Goal: Check status: Check status

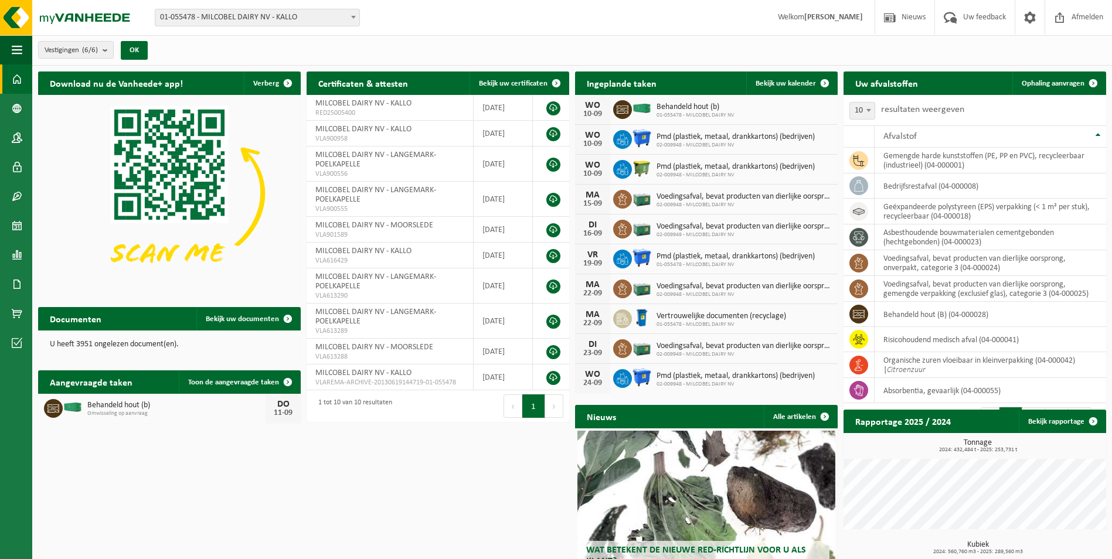
click at [276, 12] on span "01-055478 - MILCOBEL DAIRY NV - KALLO" at bounding box center [257, 17] width 204 height 16
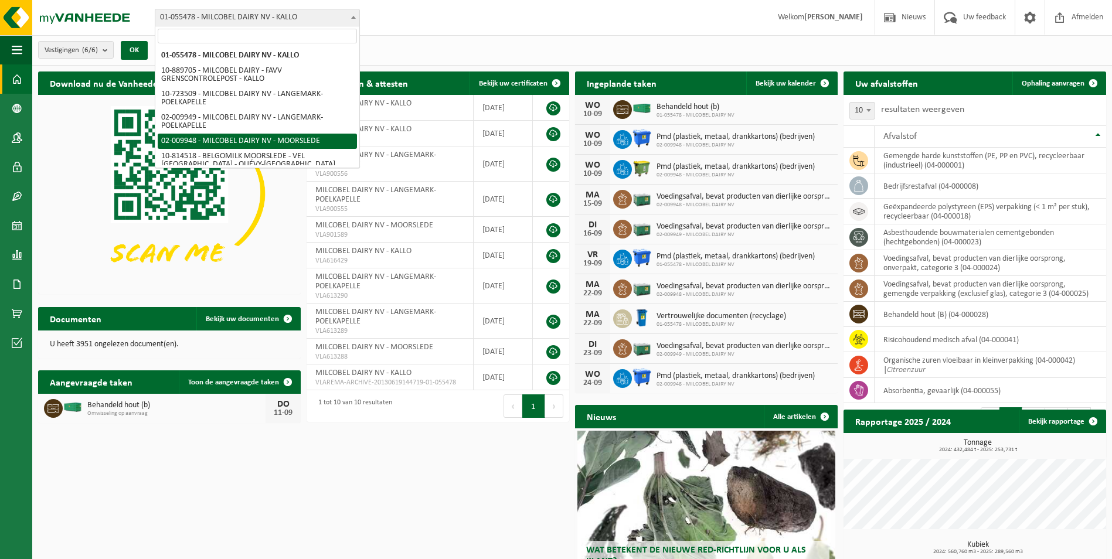
select select "1949"
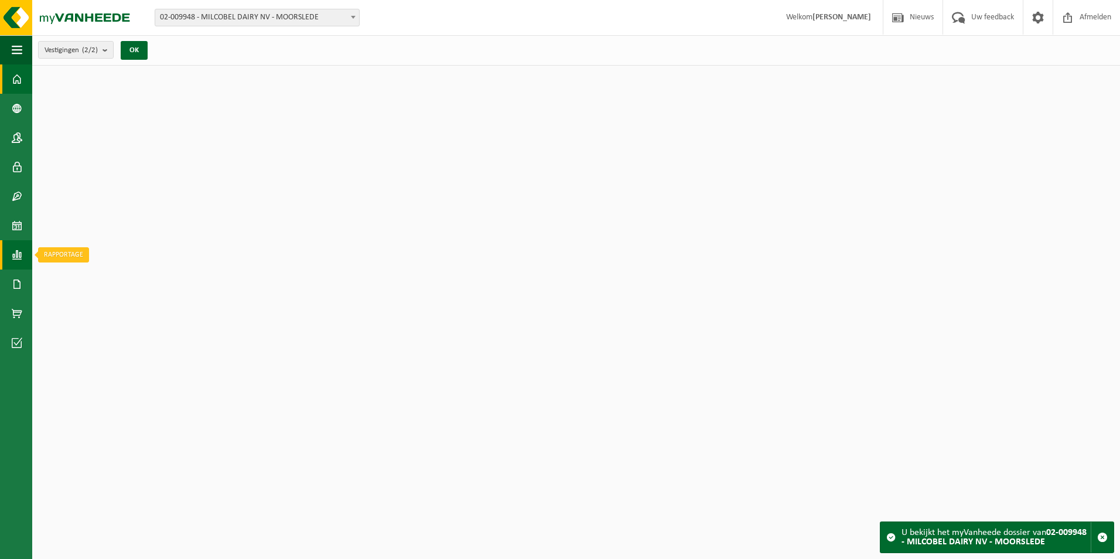
click at [15, 251] on span at bounding box center [17, 254] width 11 height 29
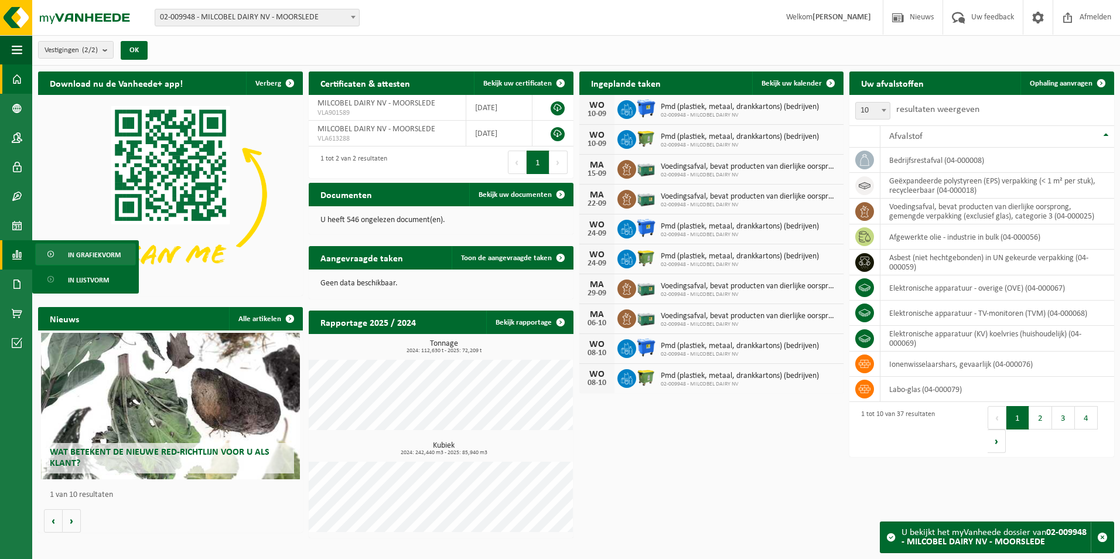
click at [103, 255] on span "In grafiekvorm" at bounding box center [94, 255] width 53 height 22
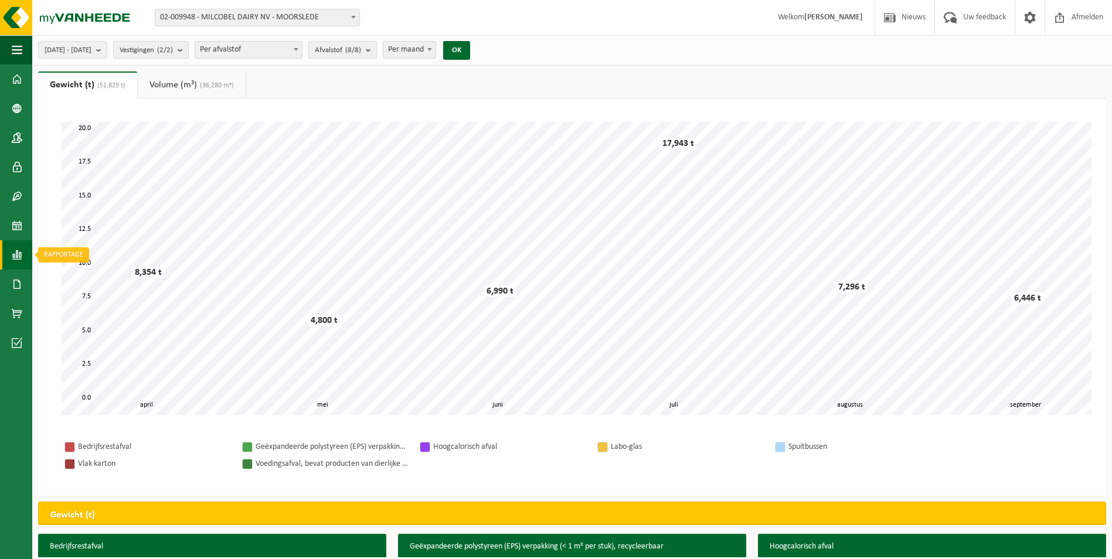
click at [22, 257] on span at bounding box center [17, 254] width 11 height 29
click at [79, 277] on span "In lijstvorm" at bounding box center [88, 280] width 41 height 22
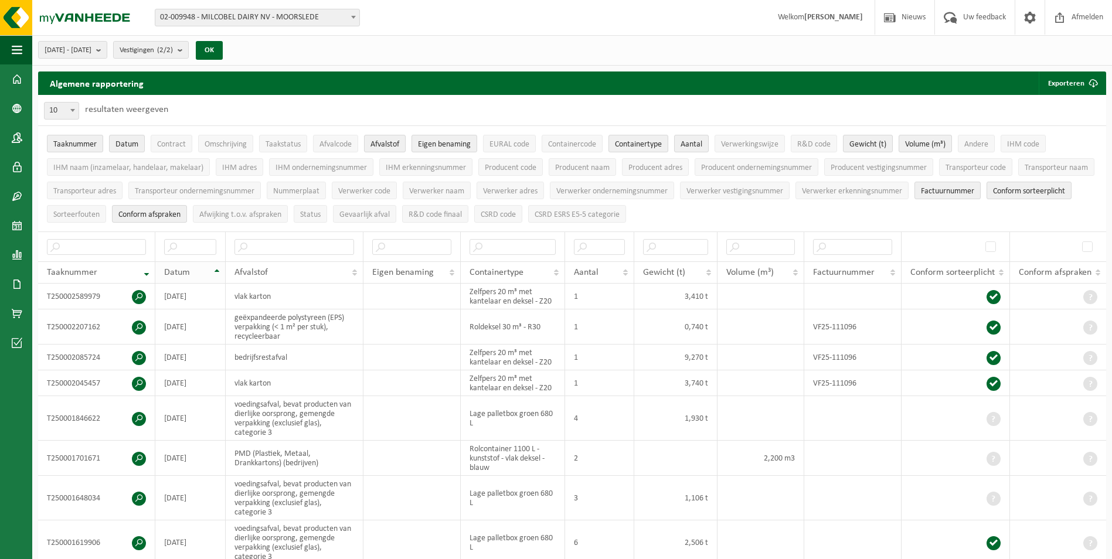
click at [214, 267] on th "Datum" at bounding box center [190, 272] width 70 height 22
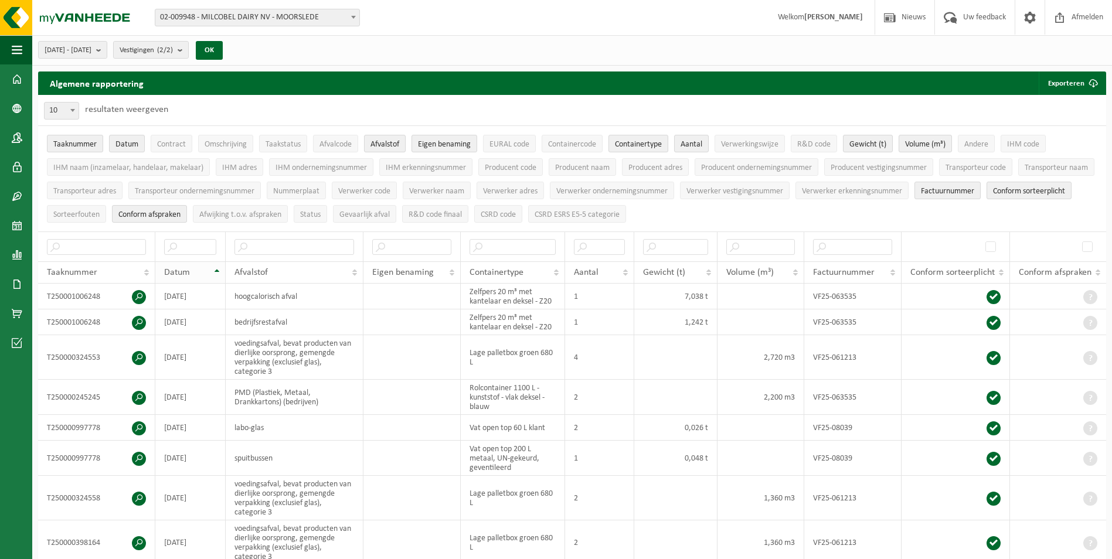
click at [214, 267] on th "Datum" at bounding box center [190, 272] width 70 height 22
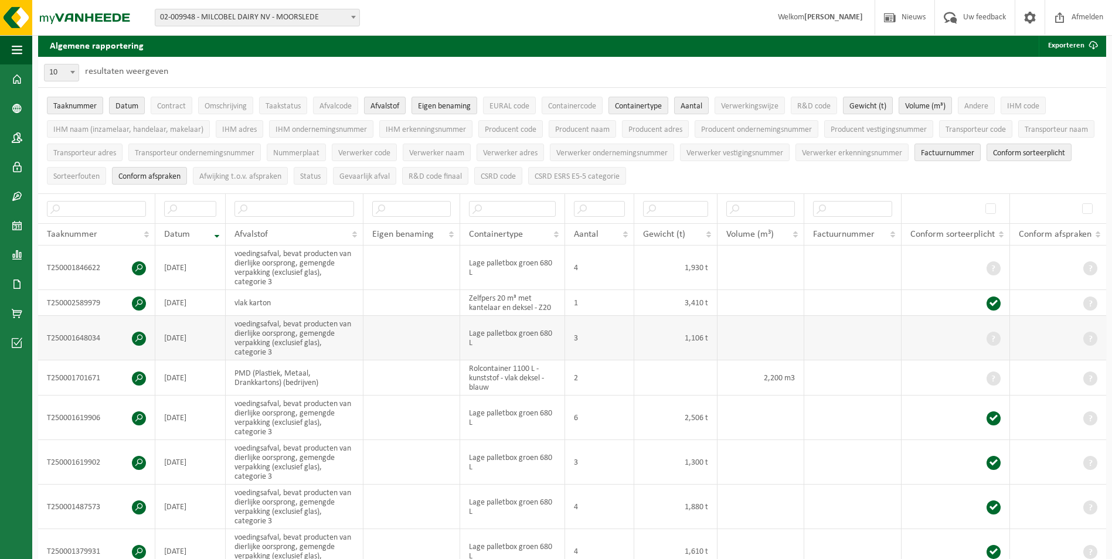
scroll to position [59, 0]
